Goal: Transaction & Acquisition: Purchase product/service

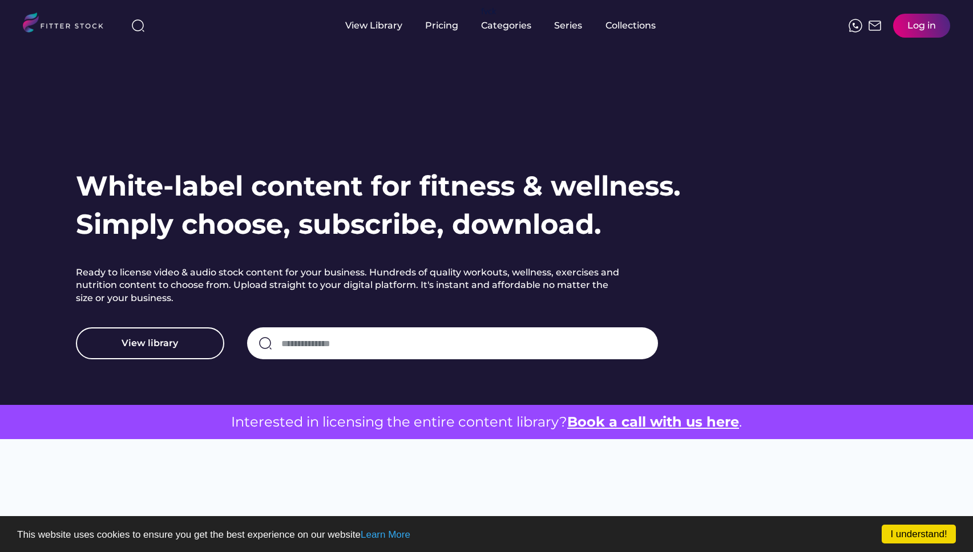
click at [384, 326] on div "White-label content for fitness & wellness. Simply choose, subscribe, download.…" at bounding box center [390, 263] width 628 height 193
click at [381, 332] on input "input" at bounding box center [463, 344] width 365 height 24
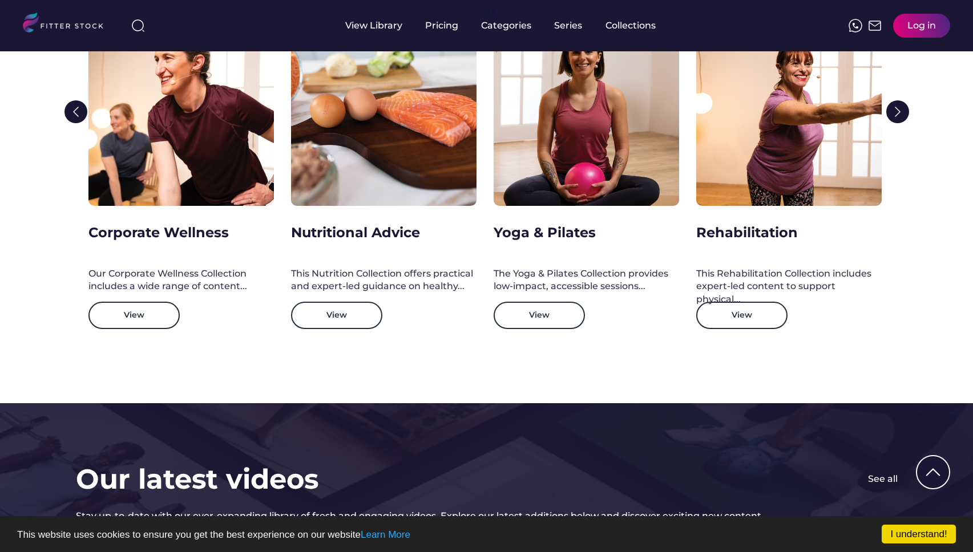
scroll to position [1828, 0]
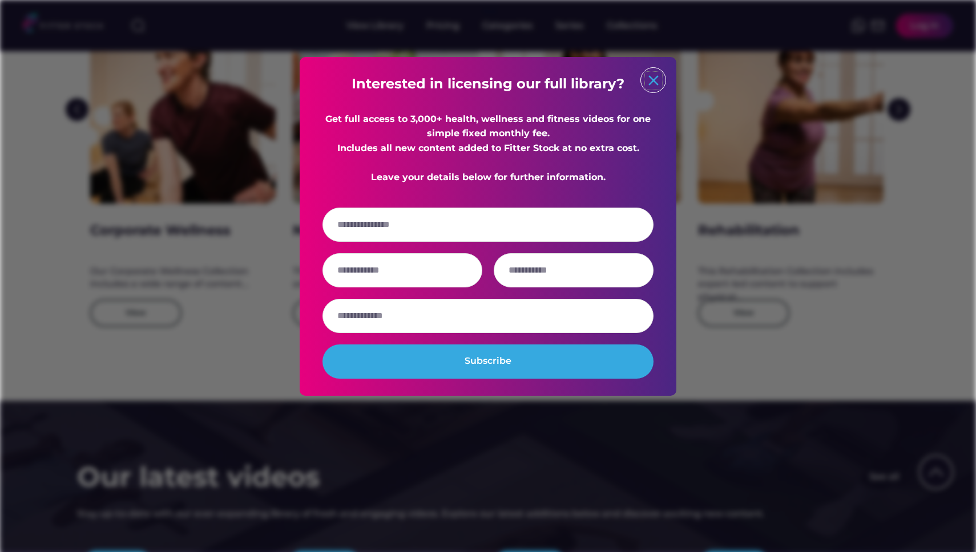
click at [656, 87] on text "close" at bounding box center [653, 80] width 17 height 17
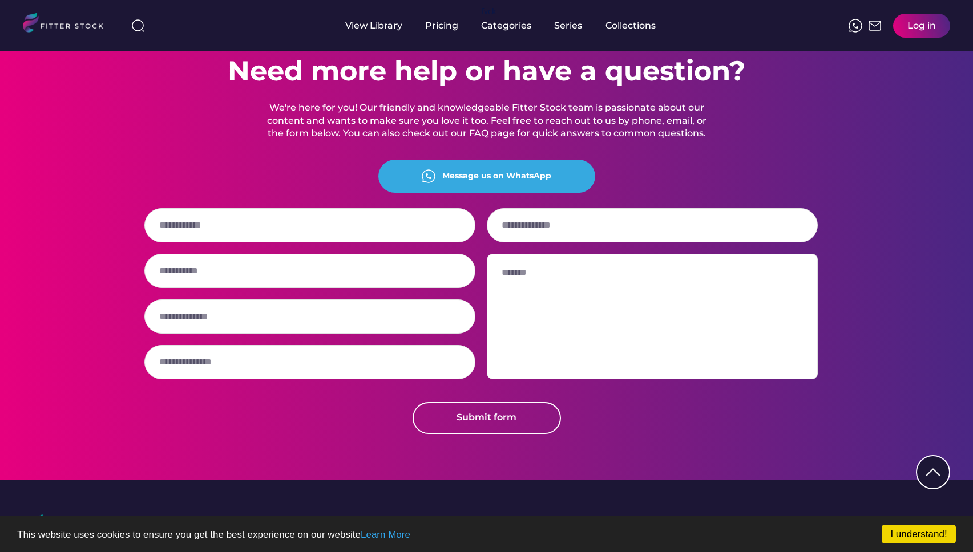
scroll to position [2684, 0]
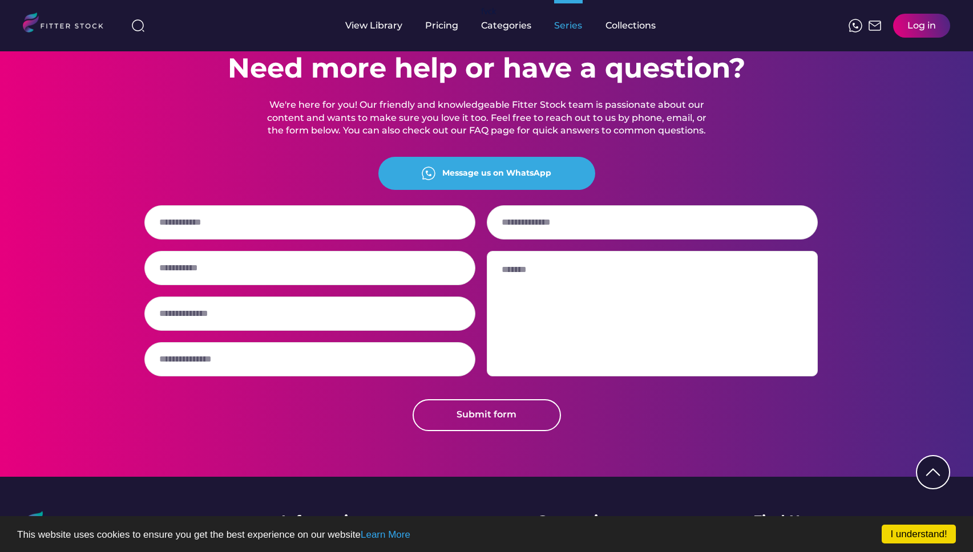
click at [568, 23] on div "Series" at bounding box center [568, 25] width 29 height 13
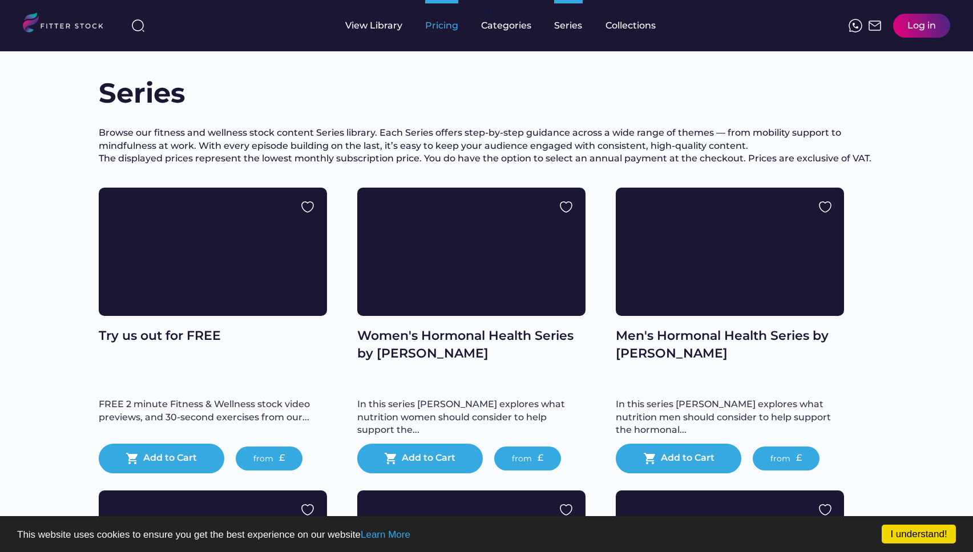
click at [443, 27] on div "Pricing" at bounding box center [441, 25] width 33 height 13
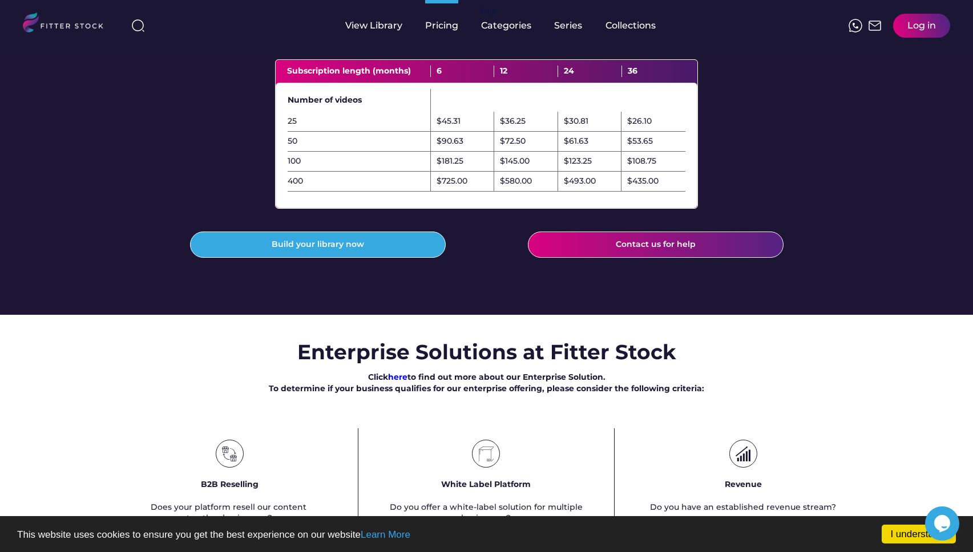
scroll to position [387, 0]
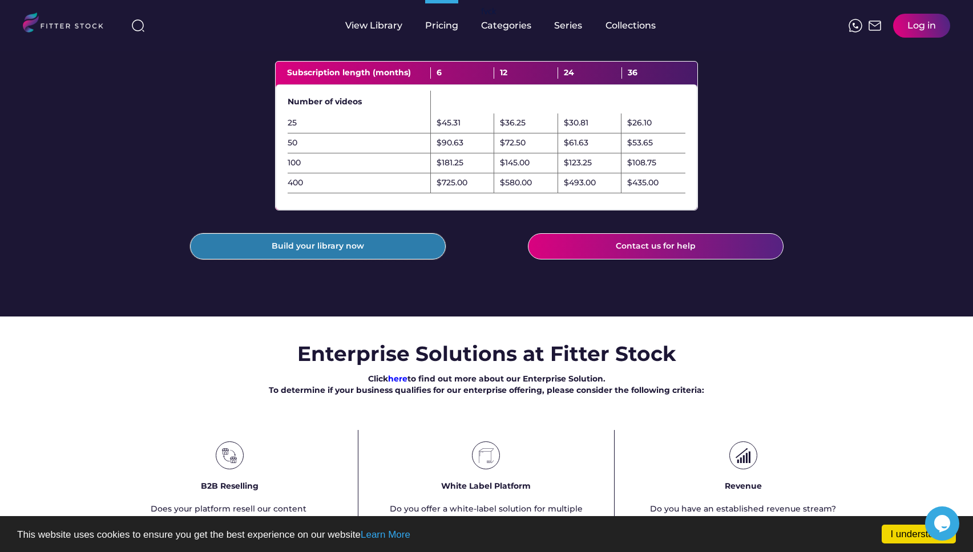
click at [397, 260] on button "Build your library now" at bounding box center [318, 246] width 256 height 26
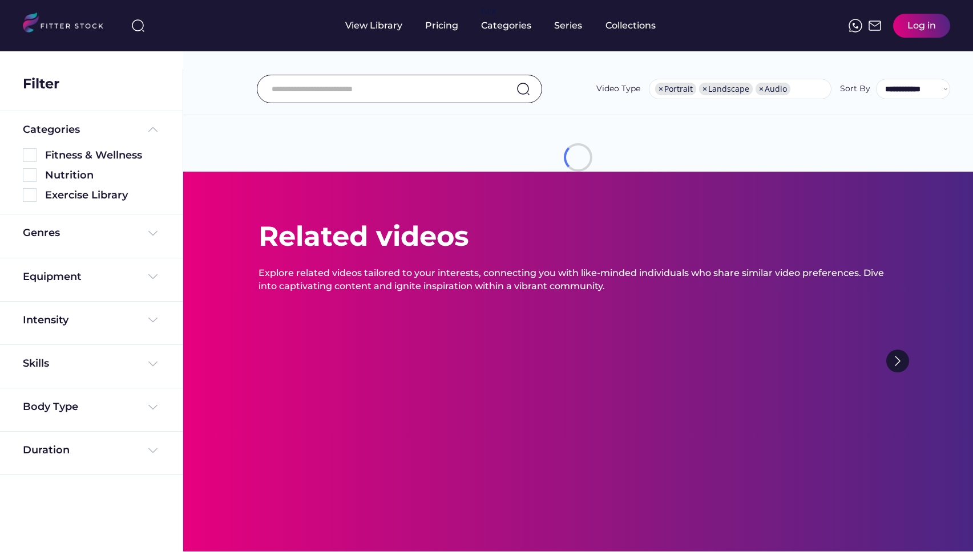
select select "**********"
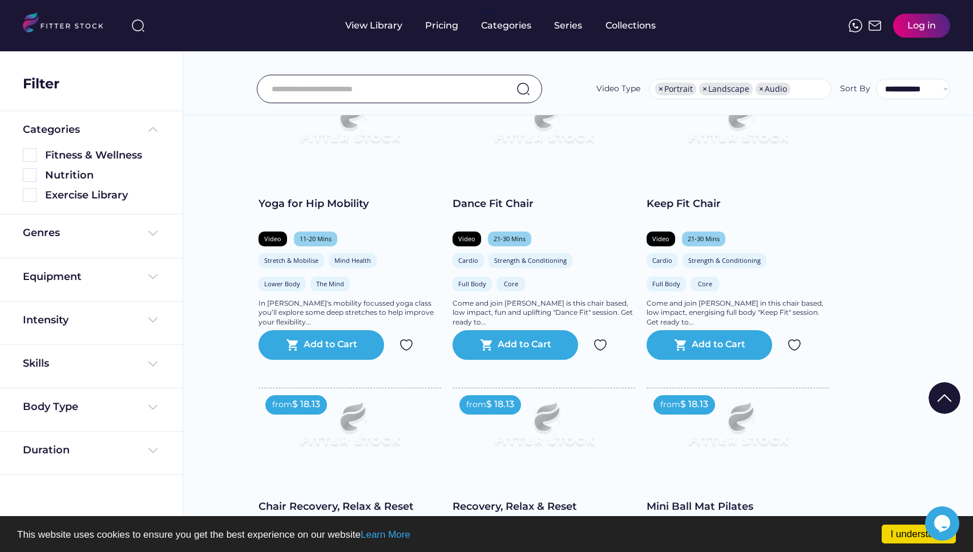
scroll to position [537, 0]
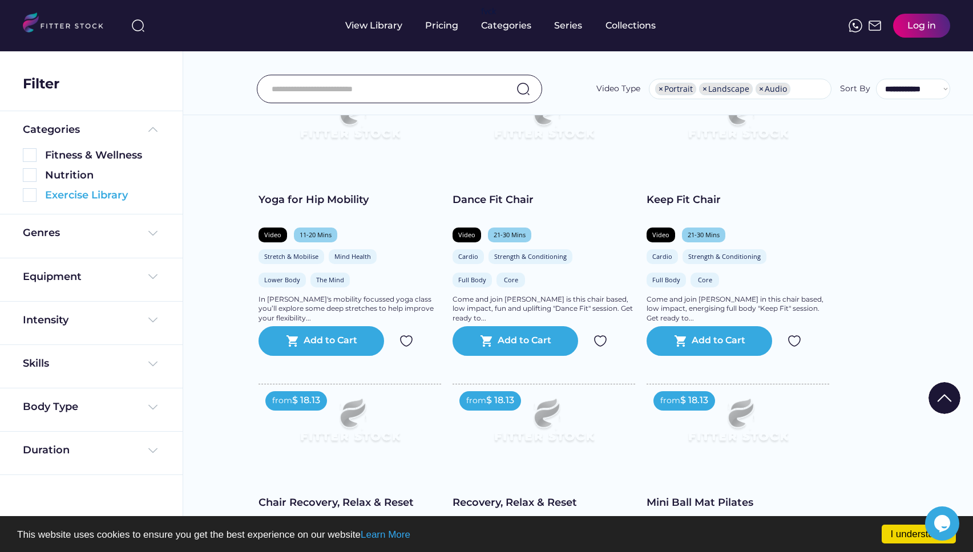
click at [30, 197] on img at bounding box center [30, 195] width 14 height 14
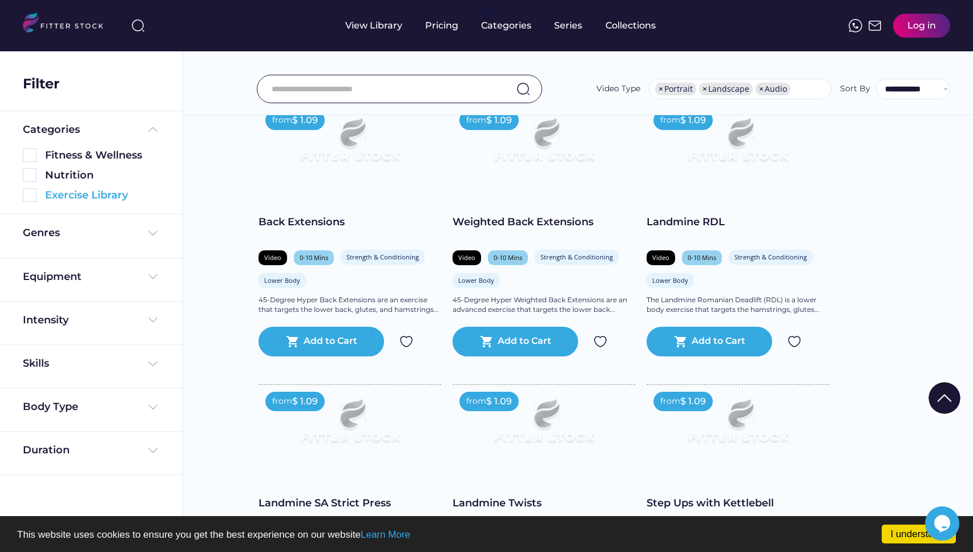
scroll to position [162, 0]
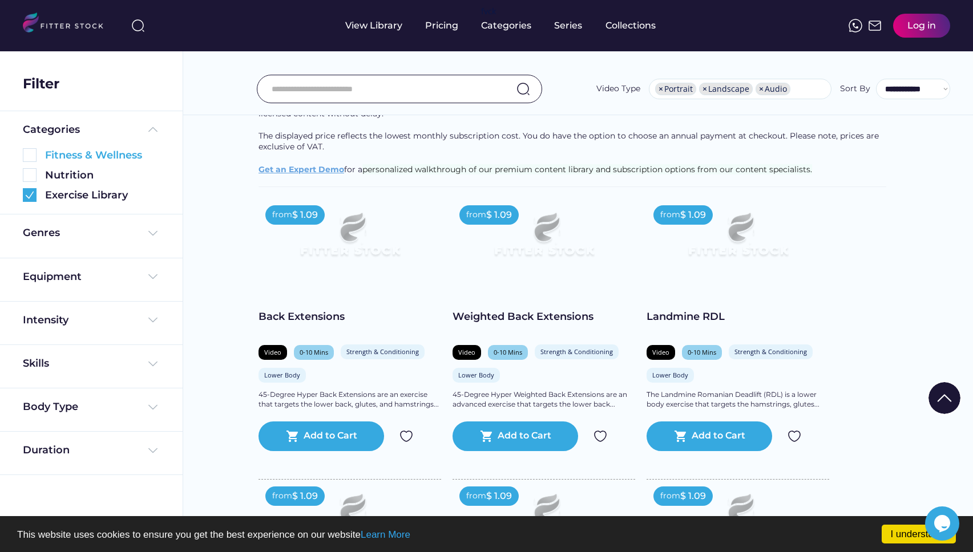
click at [31, 158] on img at bounding box center [30, 155] width 14 height 14
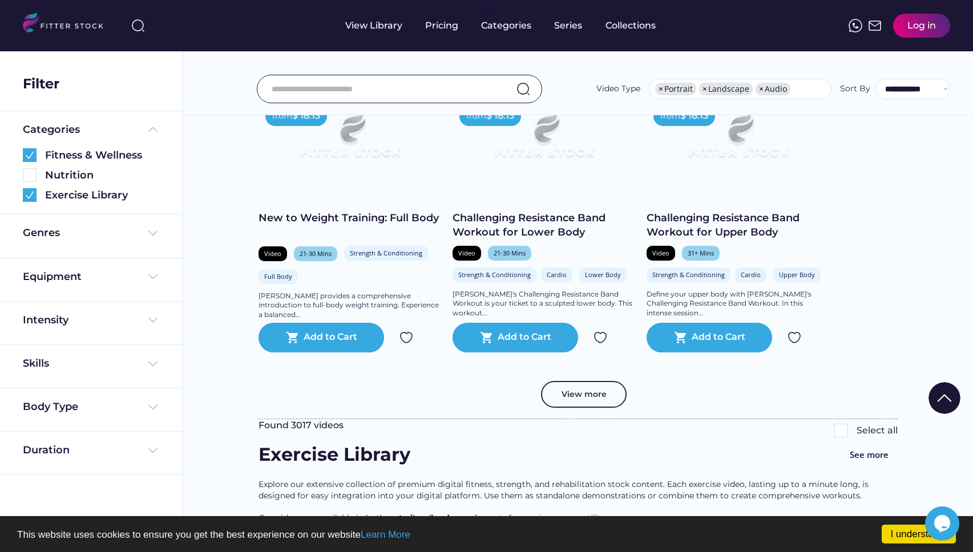
scroll to position [2033, 0]
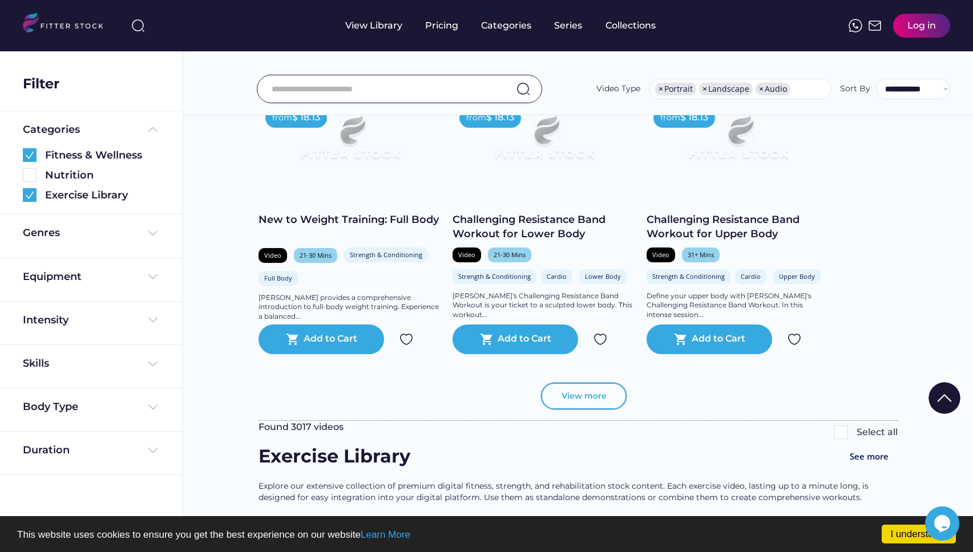
click at [584, 410] on button "View more" at bounding box center [584, 396] width 86 height 27
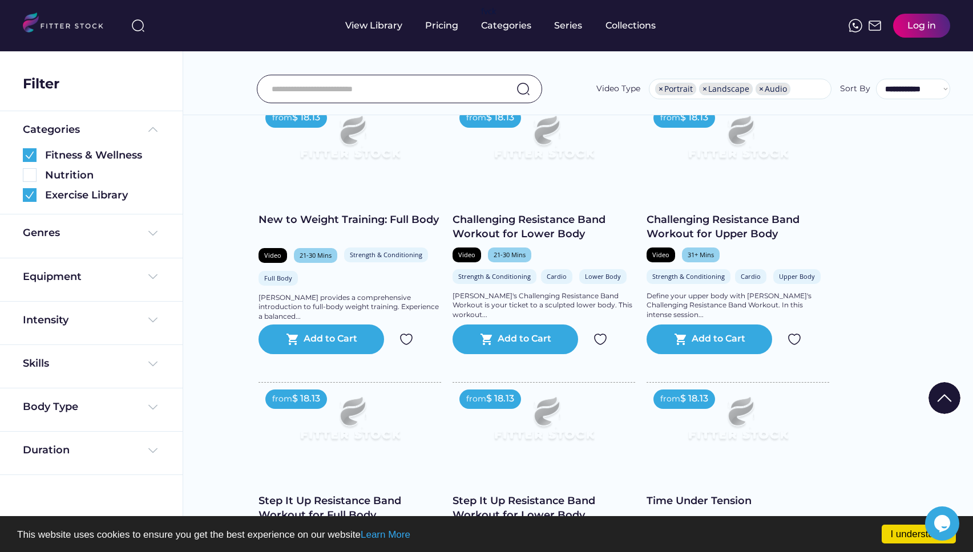
click at [590, 410] on img at bounding box center [544, 424] width 146 height 82
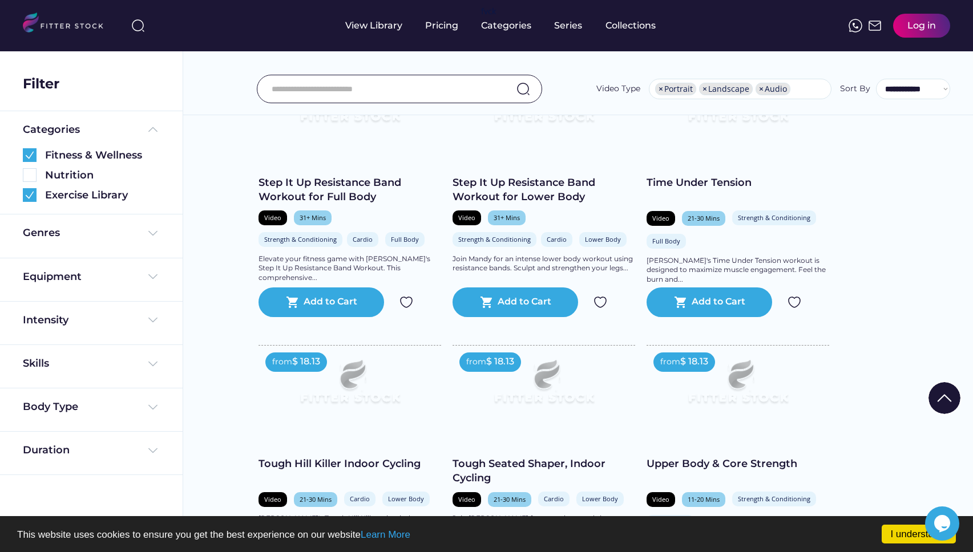
scroll to position [2396, 0]
